Goal: Information Seeking & Learning: Learn about a topic

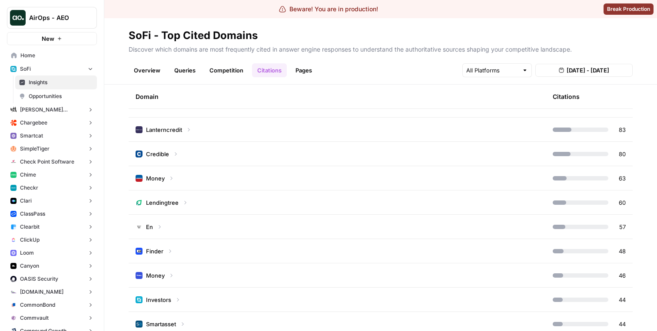
scroll to position [267, 0]
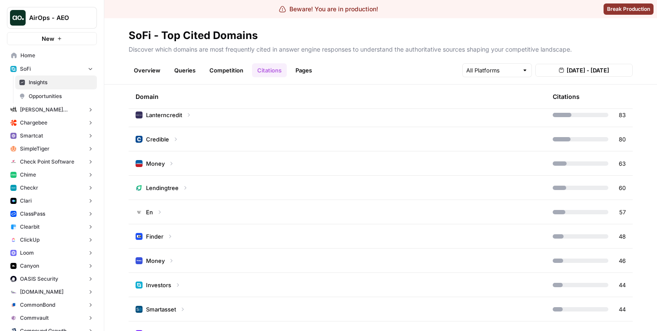
click at [260, 228] on td "Finder" at bounding box center [337, 237] width 417 height 24
click at [259, 230] on td "Finder" at bounding box center [337, 237] width 417 height 24
click at [261, 216] on td "En" at bounding box center [337, 212] width 417 height 24
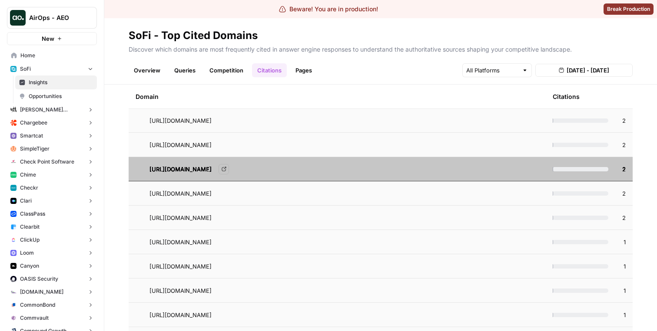
scroll to position [707, 0]
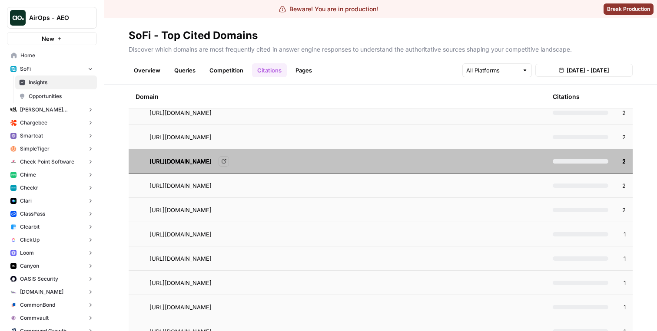
click at [338, 187] on div "https://en.wikipedia.org/wiki/Mortgage_calculator Go to page" at bounding box center [343, 186] width 389 height 10
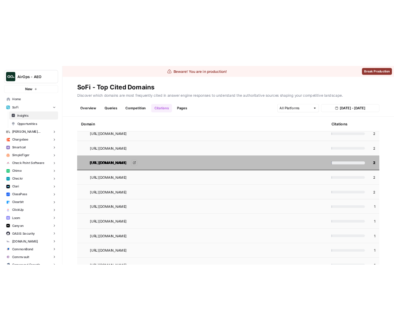
scroll to position [691, 0]
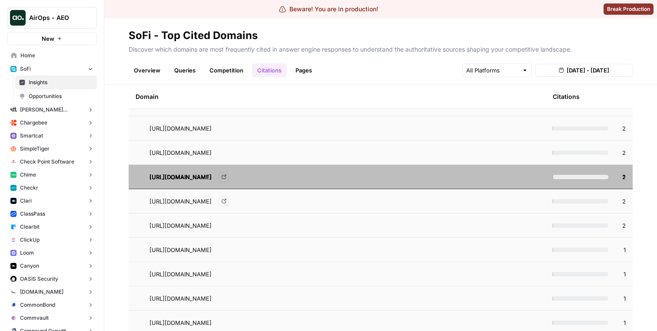
click at [211, 205] on span "[URL][DOMAIN_NAME]" at bounding box center [180, 201] width 62 height 9
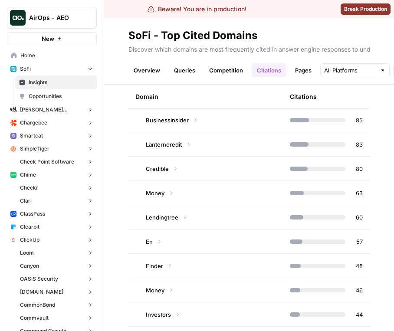
scroll to position [267, 0]
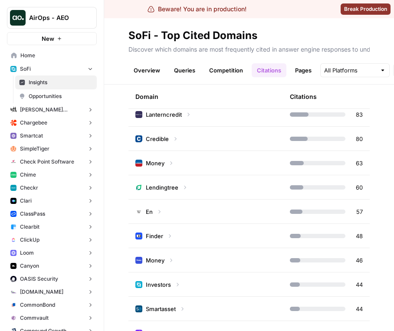
click at [235, 208] on td "En" at bounding box center [206, 212] width 155 height 24
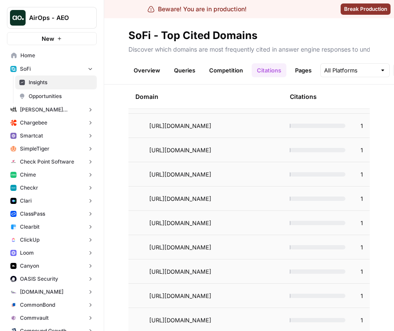
scroll to position [661, 0]
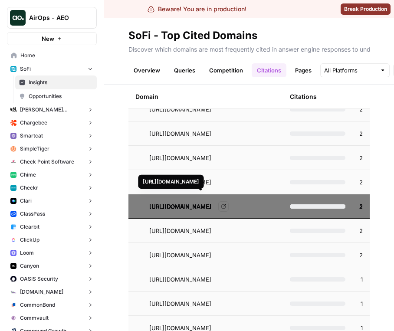
click at [199, 207] on span "[URL][DOMAIN_NAME]" at bounding box center [180, 206] width 62 height 9
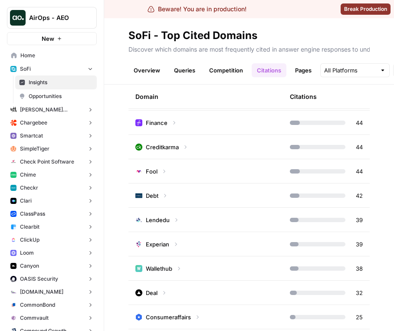
scroll to position [1505, 0]
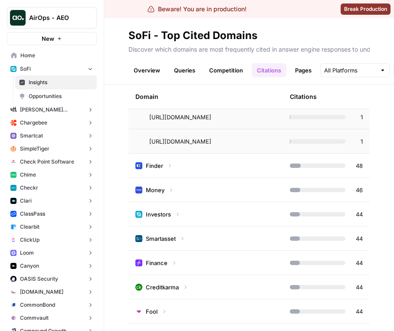
click at [223, 172] on td "Finder" at bounding box center [206, 166] width 155 height 24
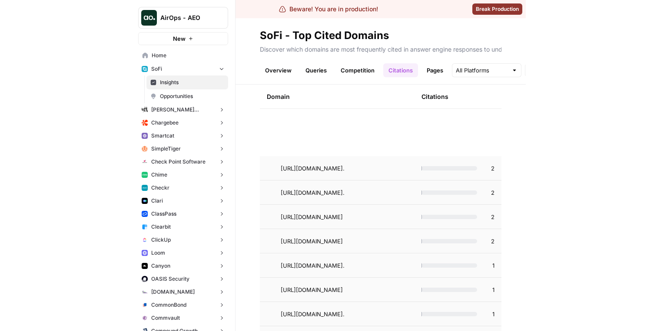
scroll to position [1929, 0]
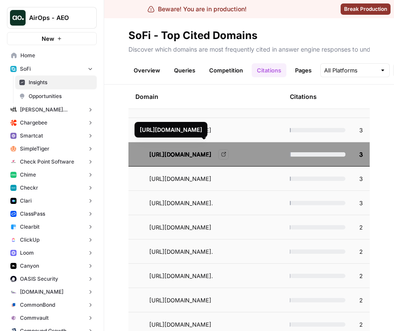
click at [161, 134] on div "[URL][DOMAIN_NAME]" at bounding box center [171, 129] width 63 height 9
drag, startPoint x: 161, startPoint y: 139, endPoint x: 186, endPoint y: 139, distance: 25.2
click at [186, 134] on div "[URL][DOMAIN_NAME]" at bounding box center [171, 129] width 63 height 9
click at [202, 129] on div "[URL][DOMAIN_NAME]" at bounding box center [171, 129] width 63 height 9
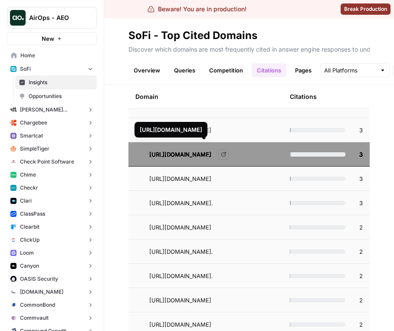
click at [202, 129] on div "[URL][DOMAIN_NAME]" at bounding box center [171, 129] width 63 height 9
copy div "[URL][DOMAIN_NAME]"
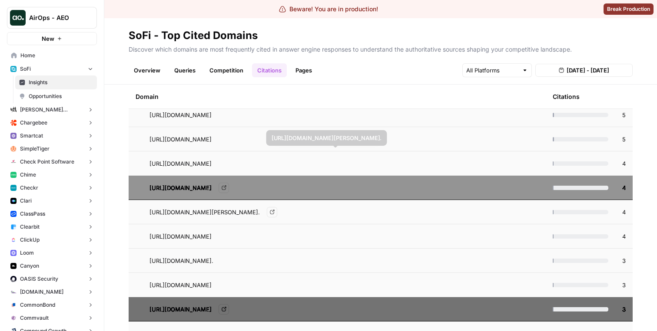
scroll to position [1764, 0]
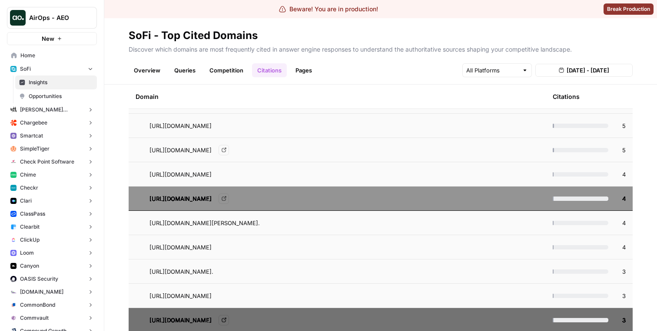
click at [156, 149] on span "[URL][DOMAIN_NAME]" at bounding box center [180, 150] width 62 height 9
drag, startPoint x: 156, startPoint y: 149, endPoint x: 286, endPoint y: 150, distance: 130.3
click at [211, 150] on span "[URL][DOMAIN_NAME]" at bounding box center [180, 150] width 62 height 9
copy span "[URL][DOMAIN_NAME]"
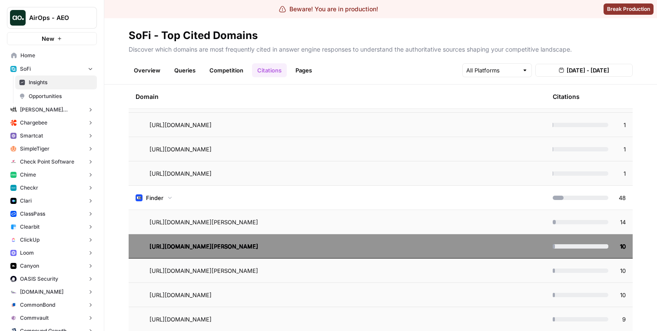
scroll to position [1470, 0]
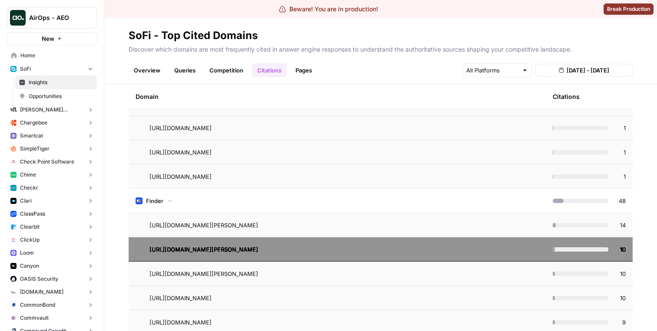
click at [209, 197] on td "Finder" at bounding box center [337, 201] width 417 height 24
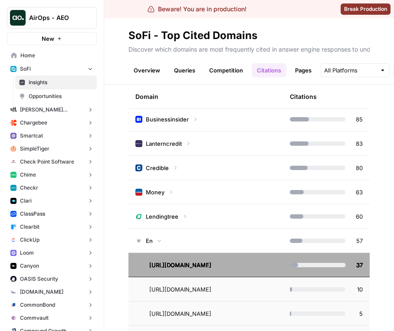
scroll to position [215, 0]
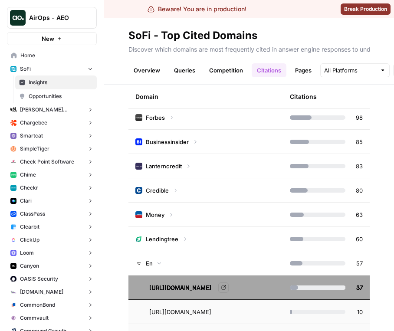
click at [194, 262] on td "En" at bounding box center [206, 263] width 155 height 24
click at [198, 252] on td "En" at bounding box center [206, 263] width 155 height 24
click at [201, 241] on td "Lendingtree" at bounding box center [206, 239] width 155 height 24
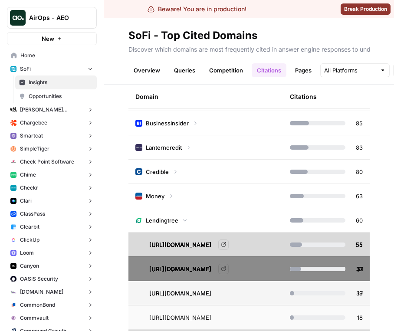
scroll to position [224, 0]
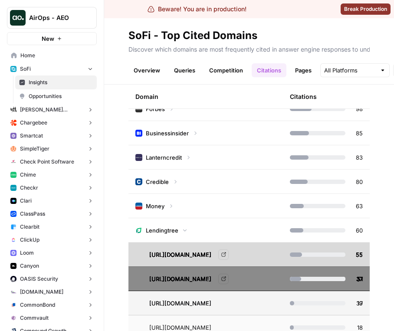
click at [208, 168] on td "Lanterncredit" at bounding box center [206, 157] width 155 height 24
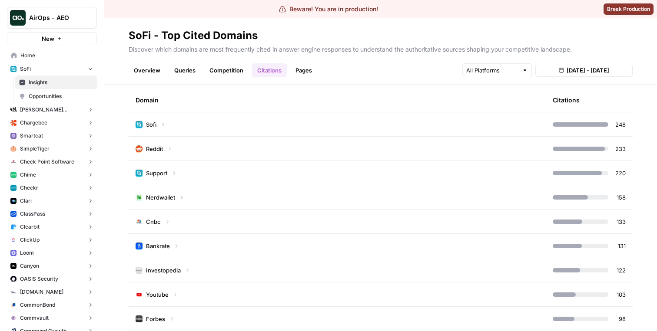
scroll to position [0, 0]
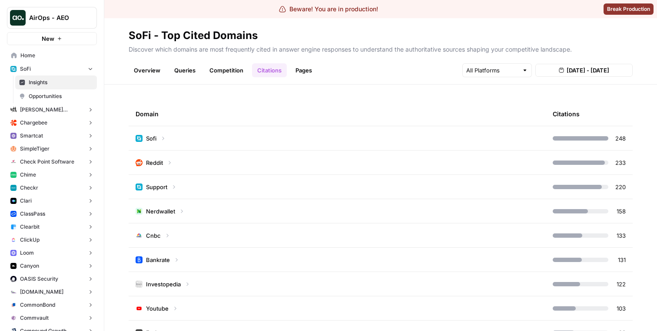
click at [313, 135] on td "Sofi" at bounding box center [337, 138] width 417 height 24
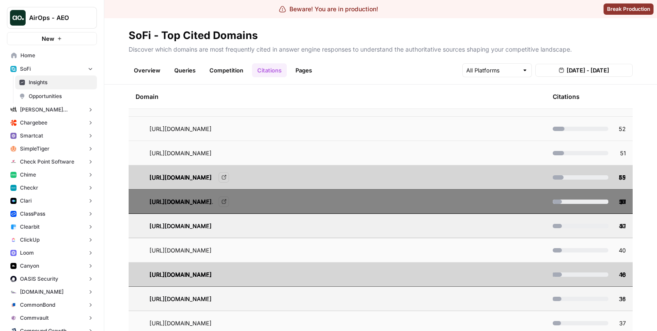
scroll to position [300, 0]
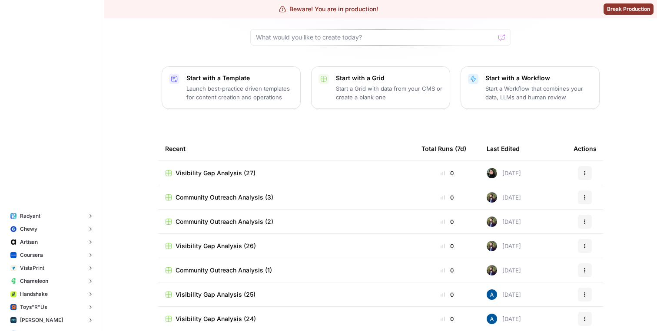
scroll to position [3208, 0]
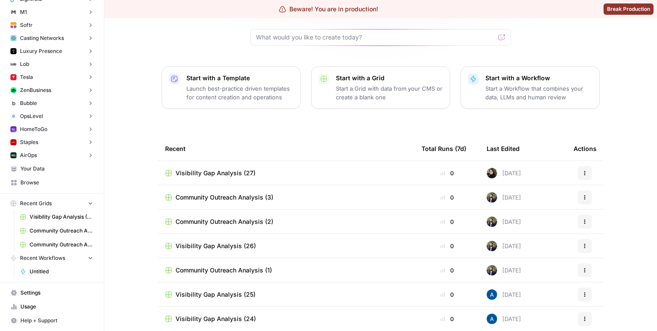
click at [58, 184] on span "Browse" at bounding box center [56, 183] width 73 height 8
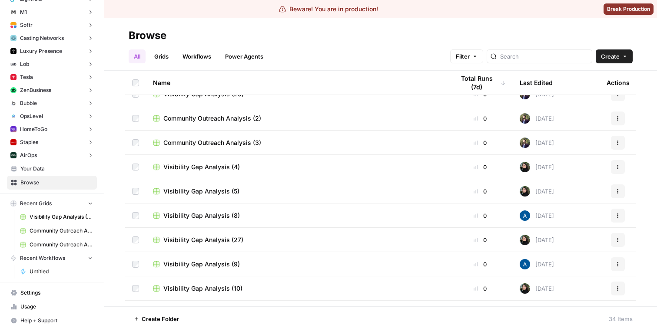
scroll to position [68, 0]
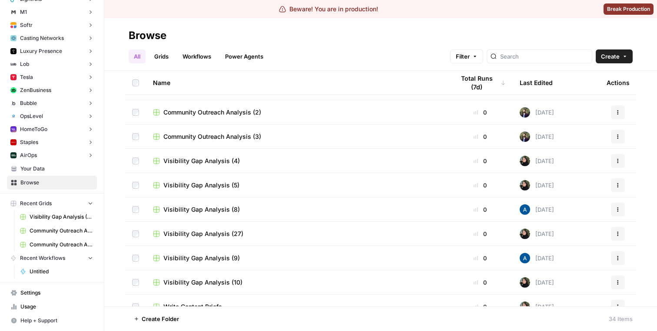
click at [166, 59] on link "Grids" at bounding box center [161, 57] width 25 height 14
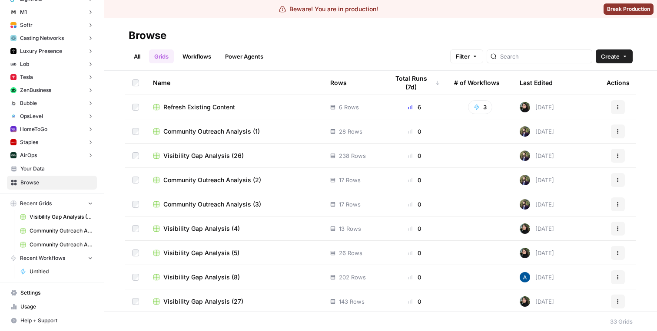
click at [480, 107] on button "3" at bounding box center [480, 107] width 24 height 14
click at [482, 125] on p "Workflows Used (3)" at bounding box center [516, 127] width 89 height 11
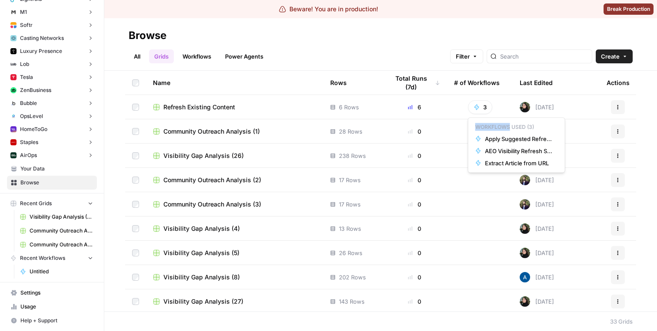
click at [482, 125] on p "Workflows Used (3)" at bounding box center [516, 127] width 89 height 11
click at [520, 127] on p "Workflows Used (3)" at bounding box center [516, 127] width 89 height 11
click at [498, 124] on p "Workflows Used (3)" at bounding box center [516, 127] width 89 height 11
click at [448, 124] on td at bounding box center [480, 131] width 66 height 24
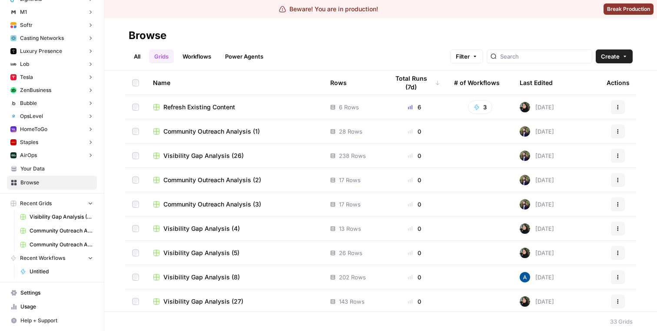
click at [483, 101] on button "3" at bounding box center [480, 107] width 24 height 14
click at [426, 56] on div "All Grids Workflows Power Agents Filter Create" at bounding box center [381, 53] width 504 height 21
click at [44, 116] on button "OpsLevel" at bounding box center [52, 116] width 90 height 13
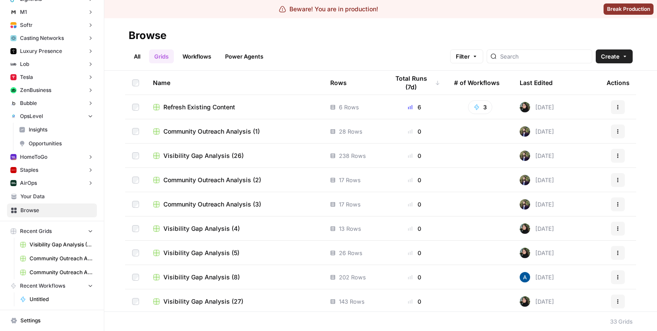
click at [45, 128] on span "Insights" at bounding box center [61, 130] width 64 height 8
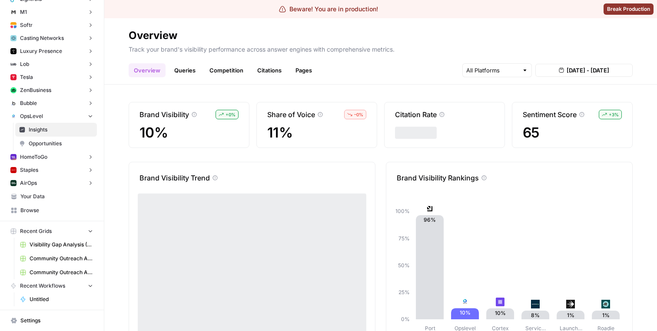
click at [61, 138] on link "Opportunities" at bounding box center [56, 144] width 82 height 14
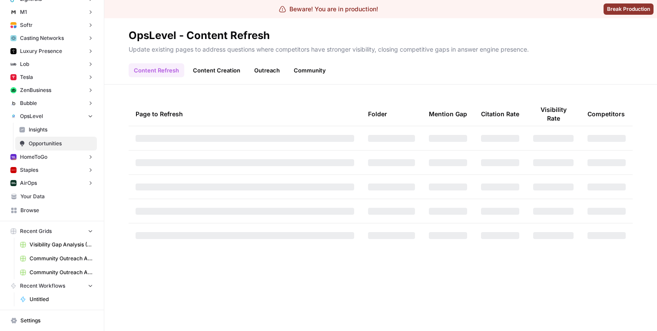
click at [227, 70] on link "Content Creation" at bounding box center [217, 70] width 58 height 14
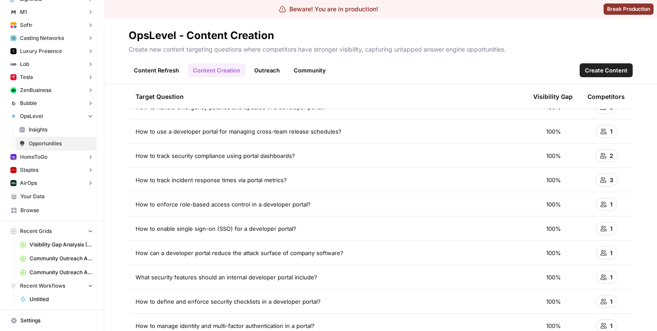
scroll to position [190, 0]
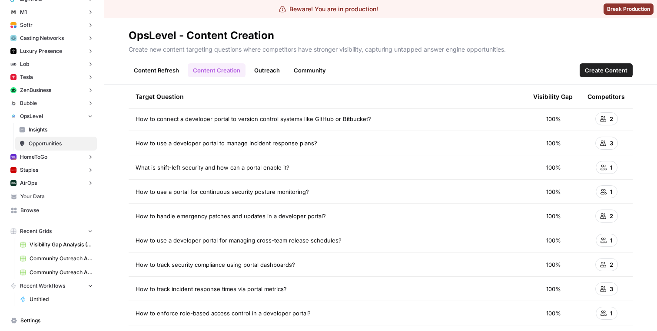
click at [299, 78] on header "OpsLevel - Content Creation Create new content targeting questions where compet…" at bounding box center [380, 51] width 552 height 66
click at [302, 70] on link "Community" at bounding box center [309, 70] width 43 height 14
